Goal: Information Seeking & Learning: Learn about a topic

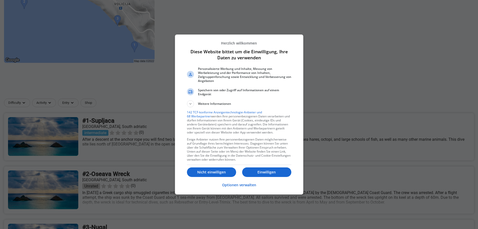
scroll to position [114, 0]
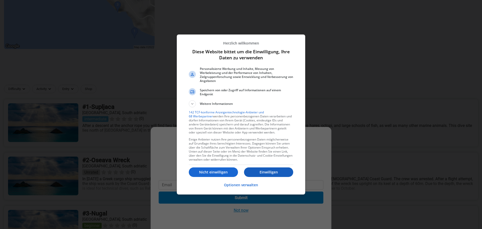
click at [262, 170] on p "Einwilligen" at bounding box center [268, 171] width 49 height 5
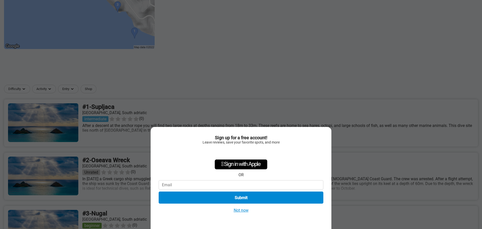
click at [237, 209] on button "Not now" at bounding box center [241, 209] width 18 height 5
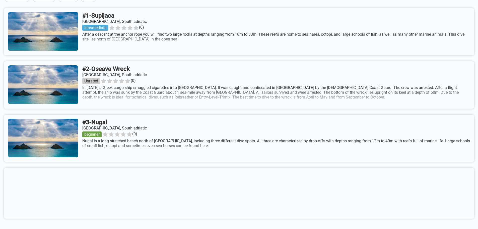
scroll to position [205, 0]
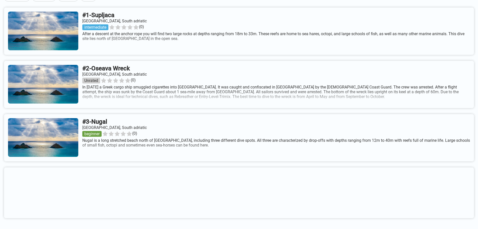
click at [198, 158] on link at bounding box center [239, 137] width 470 height 47
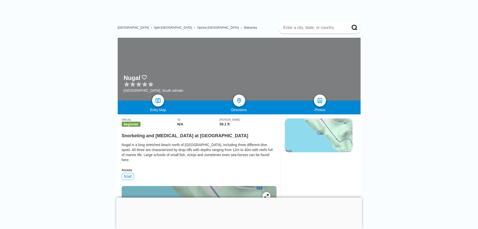
scroll to position [19, 0]
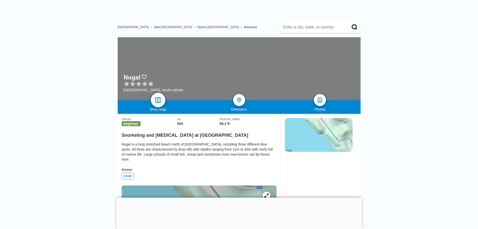
click at [156, 99] on img at bounding box center [157, 99] width 7 height 7
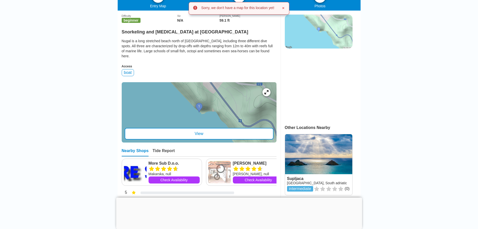
scroll to position [126, 0]
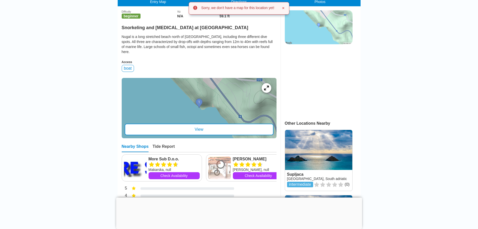
click at [263, 91] on div at bounding box center [266, 88] width 10 height 10
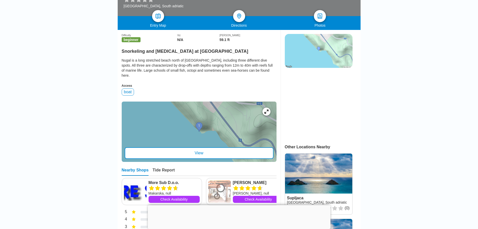
scroll to position [99, 0]
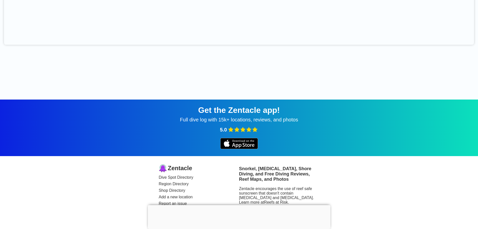
scroll to position [450, 0]
